Goal: Task Accomplishment & Management: Complete application form

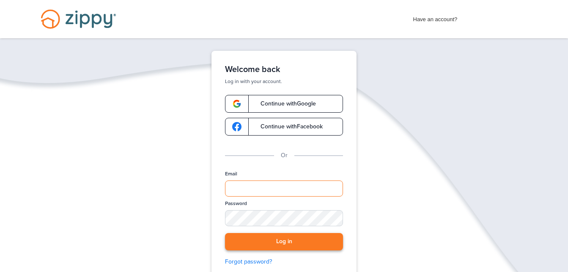
type input "**********"
click at [282, 236] on button "Log in" at bounding box center [284, 241] width 118 height 17
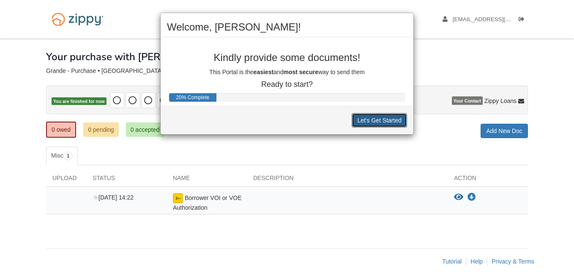
click at [376, 119] on button "Let's Get Started" at bounding box center [379, 120] width 55 height 14
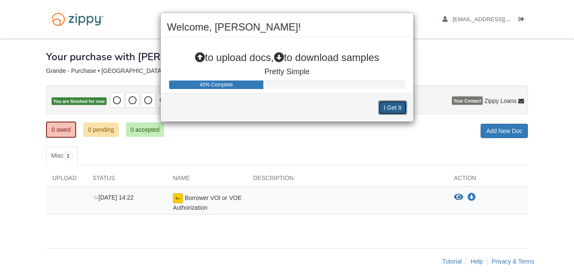
click at [389, 106] on button "I Get It" at bounding box center [393, 107] width 29 height 14
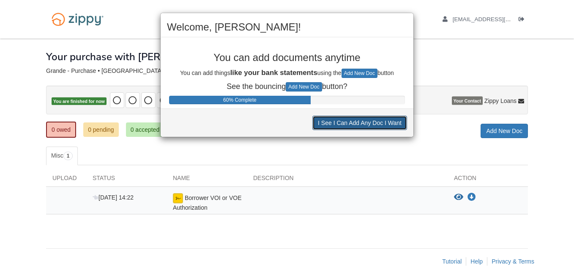
click at [349, 125] on button "I See I Can Add Any Doc I Want" at bounding box center [360, 122] width 95 height 14
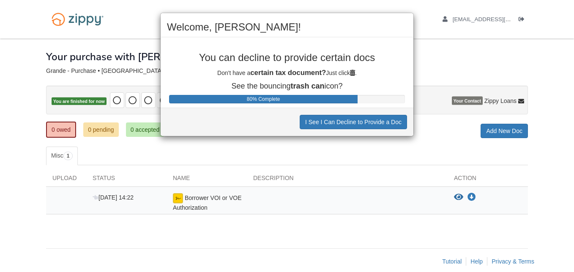
click at [447, 126] on div "Welcome, [PERSON_NAME]! You can decline to provide certain docs Don't have a ce…" at bounding box center [287, 136] width 574 height 272
click at [386, 119] on button "I See I Can Decline to Provide a Doc" at bounding box center [353, 122] width 107 height 14
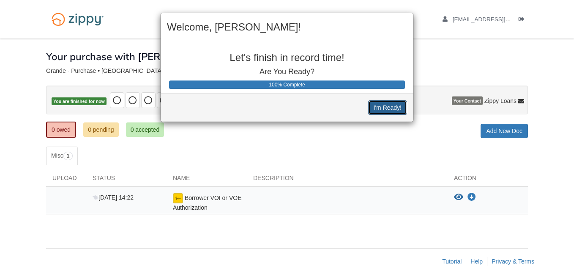
click at [395, 104] on button "I'm Ready!" at bounding box center [387, 107] width 39 height 14
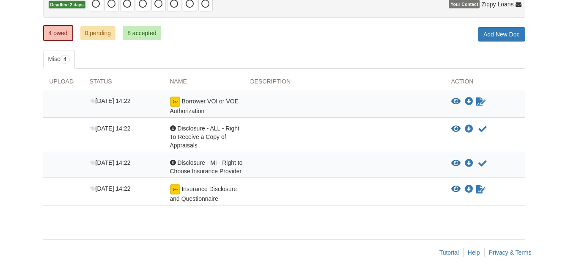
scroll to position [98, 0]
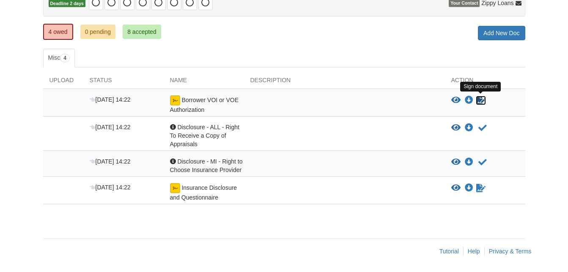
click at [481, 100] on icon "Sign Form" at bounding box center [480, 100] width 9 height 8
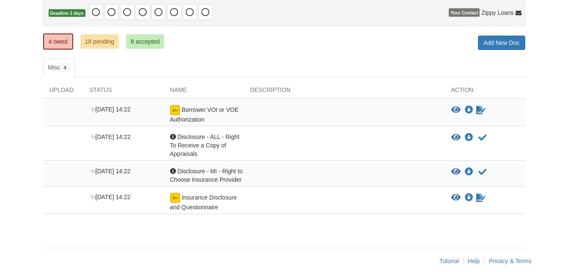
scroll to position [98, 0]
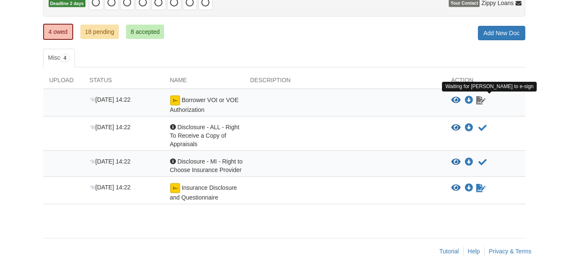
click at [483, 104] on link "Sign document" at bounding box center [480, 100] width 11 height 10
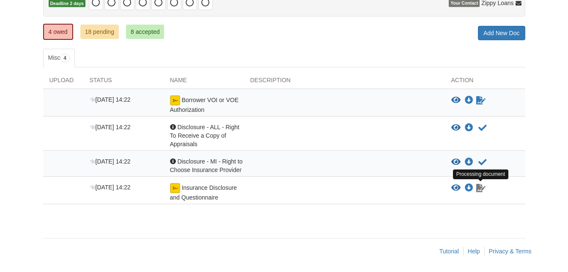
click at [479, 189] on icon "Waiting for your co-borrower to e-sign" at bounding box center [480, 188] width 9 height 8
click at [93, 32] on link "18 pending" at bounding box center [99, 32] width 38 height 14
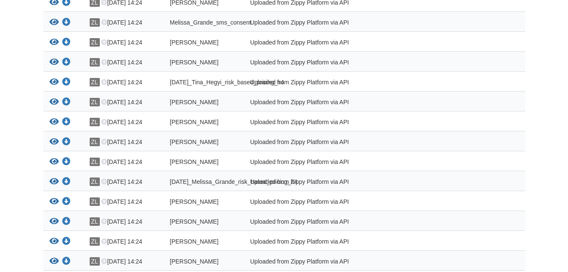
scroll to position [254, 0]
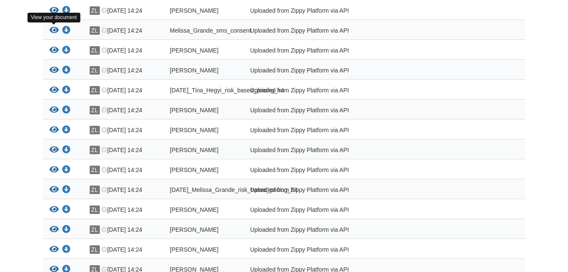
click at [54, 32] on icon "View Melissa_Grande_sms_consent" at bounding box center [53, 30] width 9 height 8
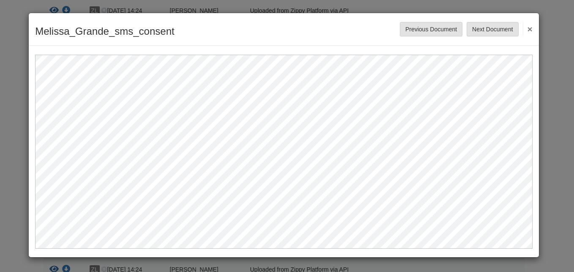
click at [529, 27] on button "×" at bounding box center [528, 28] width 10 height 15
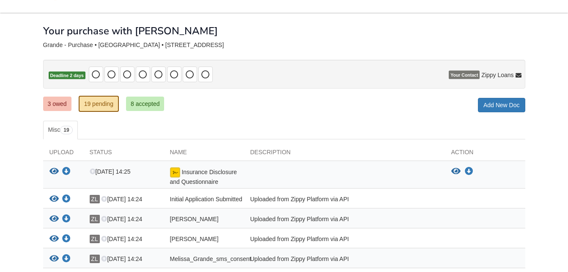
scroll to position [6, 0]
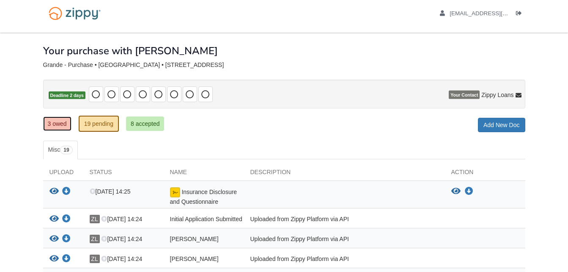
click at [52, 121] on link "3 owed" at bounding box center [57, 123] width 28 height 14
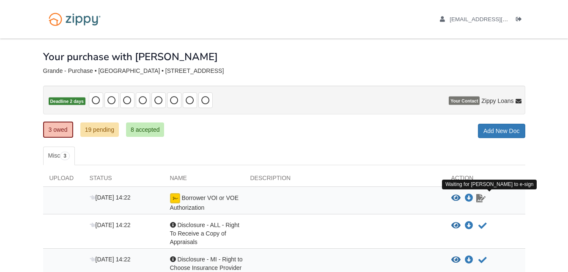
click at [482, 198] on icon "Waiting for your co-borrower to e-sign" at bounding box center [480, 198] width 9 height 8
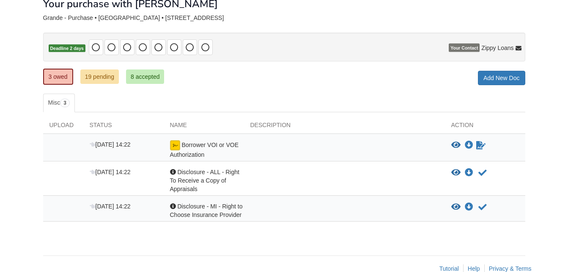
scroll to position [52, 0]
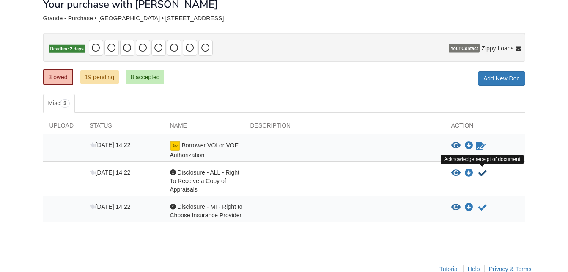
click at [482, 173] on icon "Acknowledge receipt of document" at bounding box center [482, 173] width 8 height 8
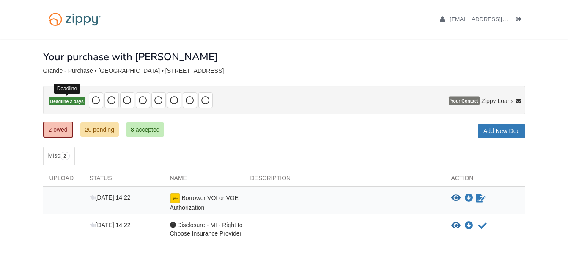
click at [85, 99] on span "Deadline 2 days" at bounding box center [67, 101] width 37 height 8
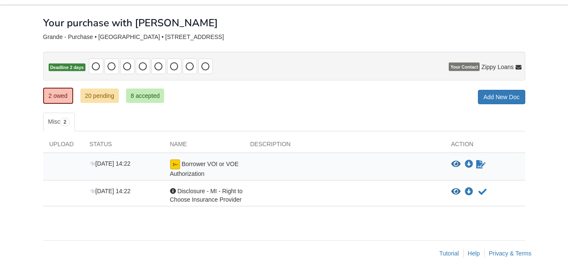
scroll to position [36, 0]
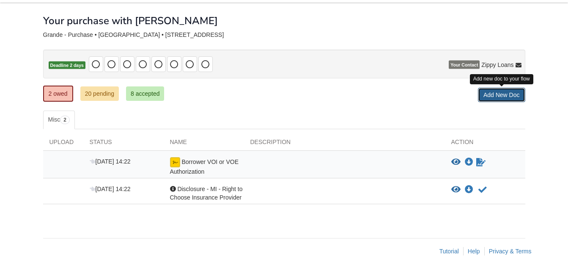
click at [489, 98] on link "Add New Doc" at bounding box center [501, 95] width 47 height 14
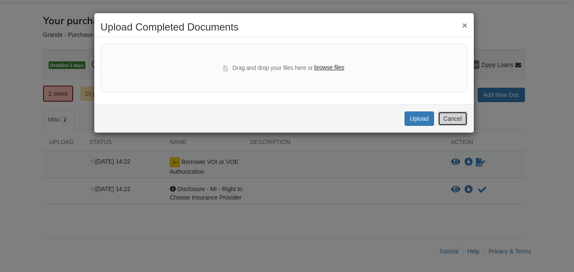
click at [458, 118] on button "Cancel" at bounding box center [453, 118] width 30 height 14
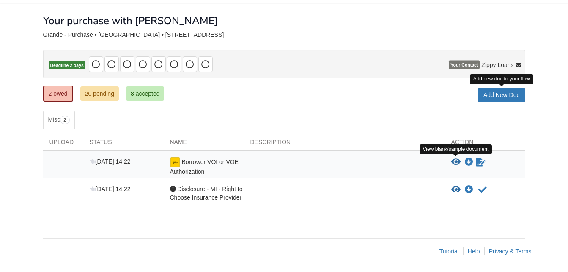
click at [458, 162] on icon "View Borrower VOI or VOE Authorization" at bounding box center [455, 162] width 9 height 8
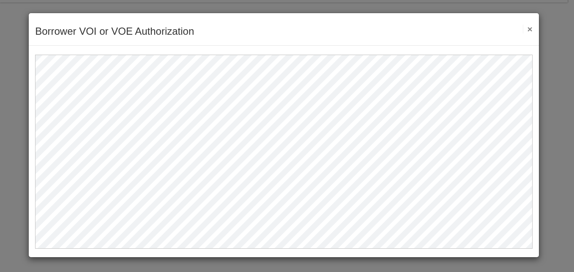
click at [528, 25] on button "×" at bounding box center [528, 29] width 10 height 9
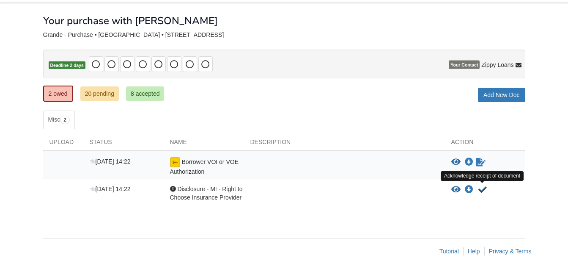
click at [483, 189] on icon "Acknowledge receipt of document" at bounding box center [482, 189] width 8 height 8
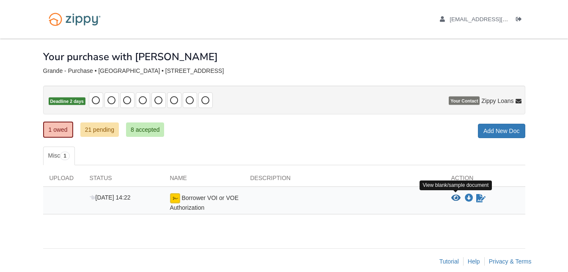
click at [451, 195] on icon "View Borrower VOI or VOE Authorization" at bounding box center [455, 198] width 9 height 8
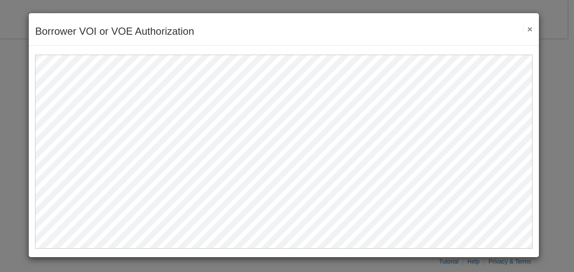
click at [531, 25] on button "×" at bounding box center [528, 29] width 10 height 9
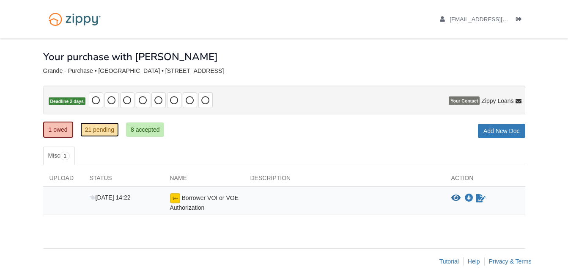
click at [100, 129] on link "21 pending" at bounding box center [99, 129] width 38 height 14
